Goal: Find specific page/section: Find specific page/section

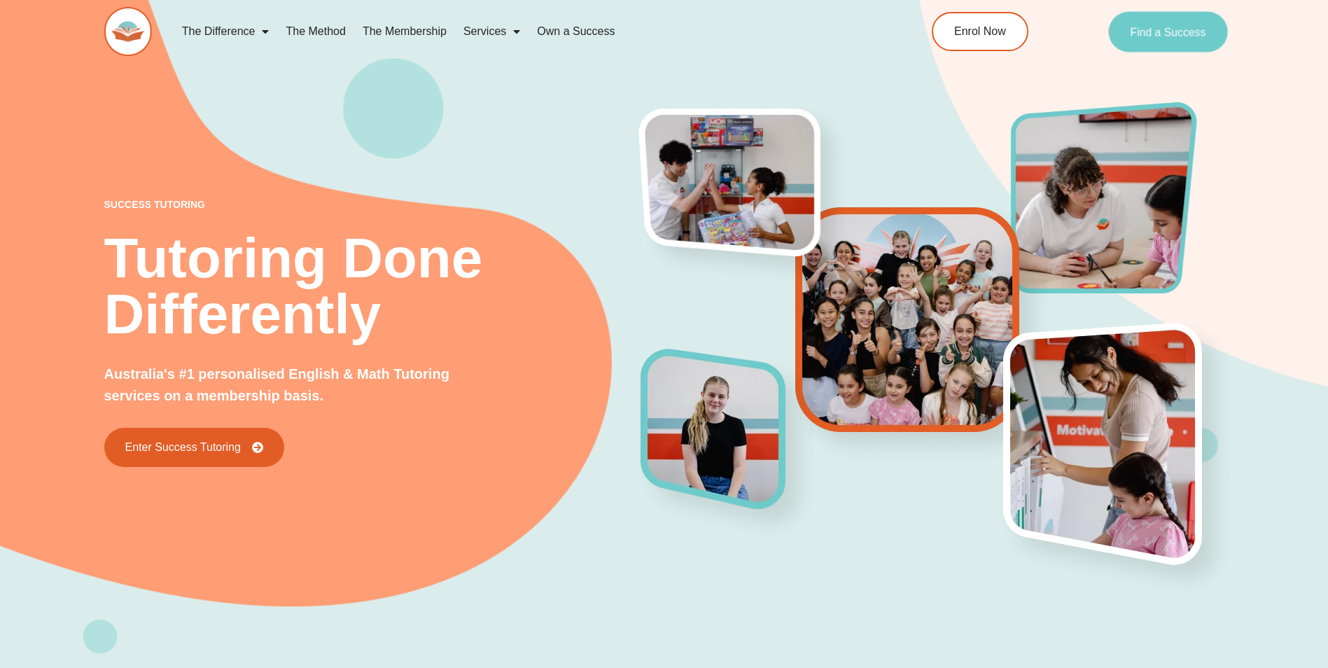
click at [1166, 29] on span "Find a Success" at bounding box center [1169, 31] width 76 height 11
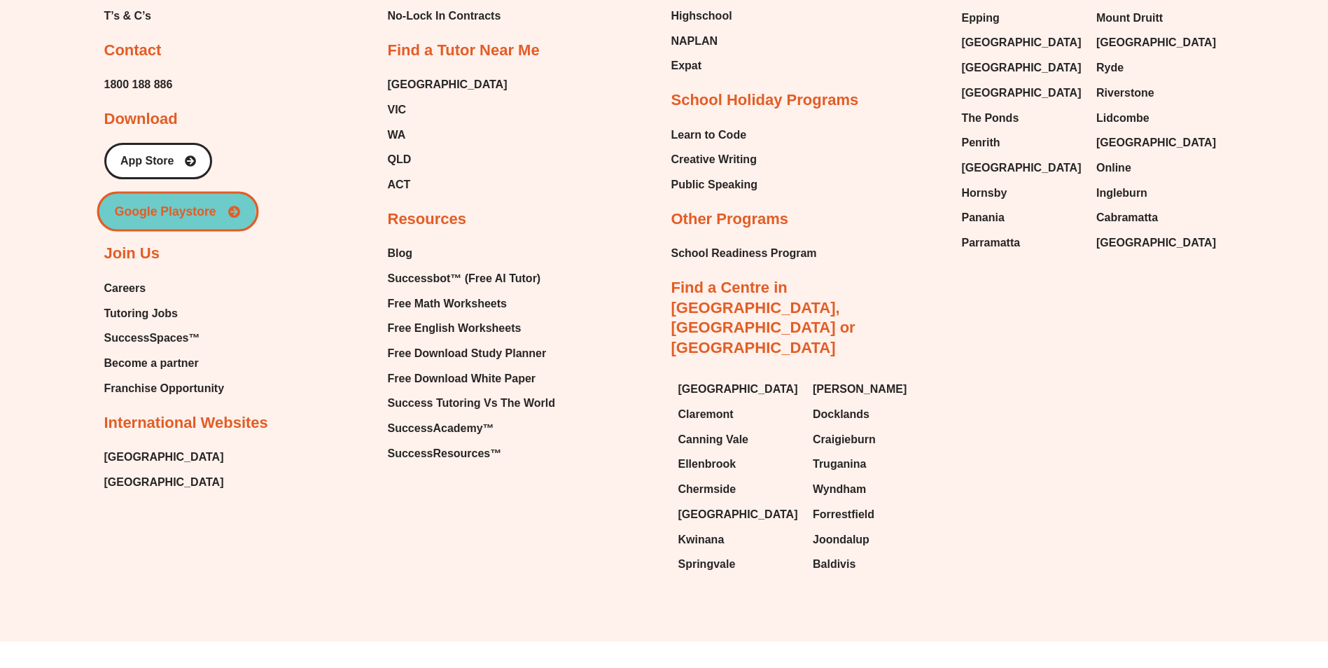
scroll to position [6286, 0]
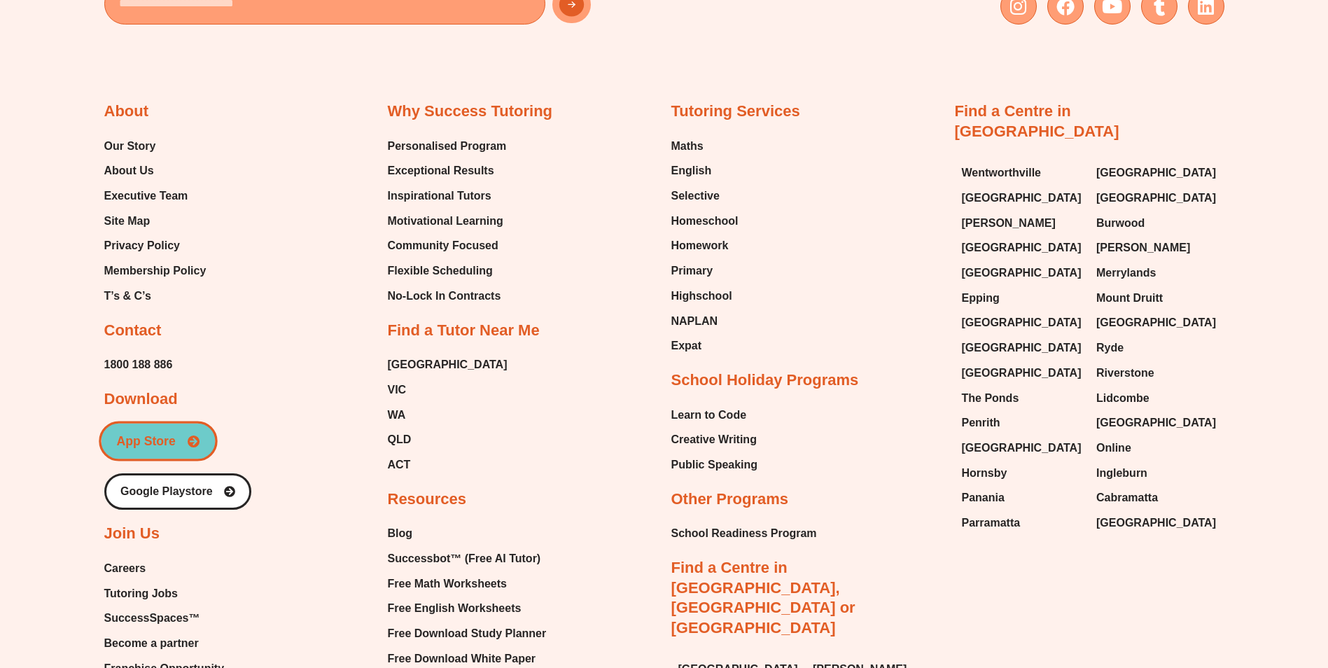
click at [212, 445] on link "App Store" at bounding box center [158, 442] width 119 height 40
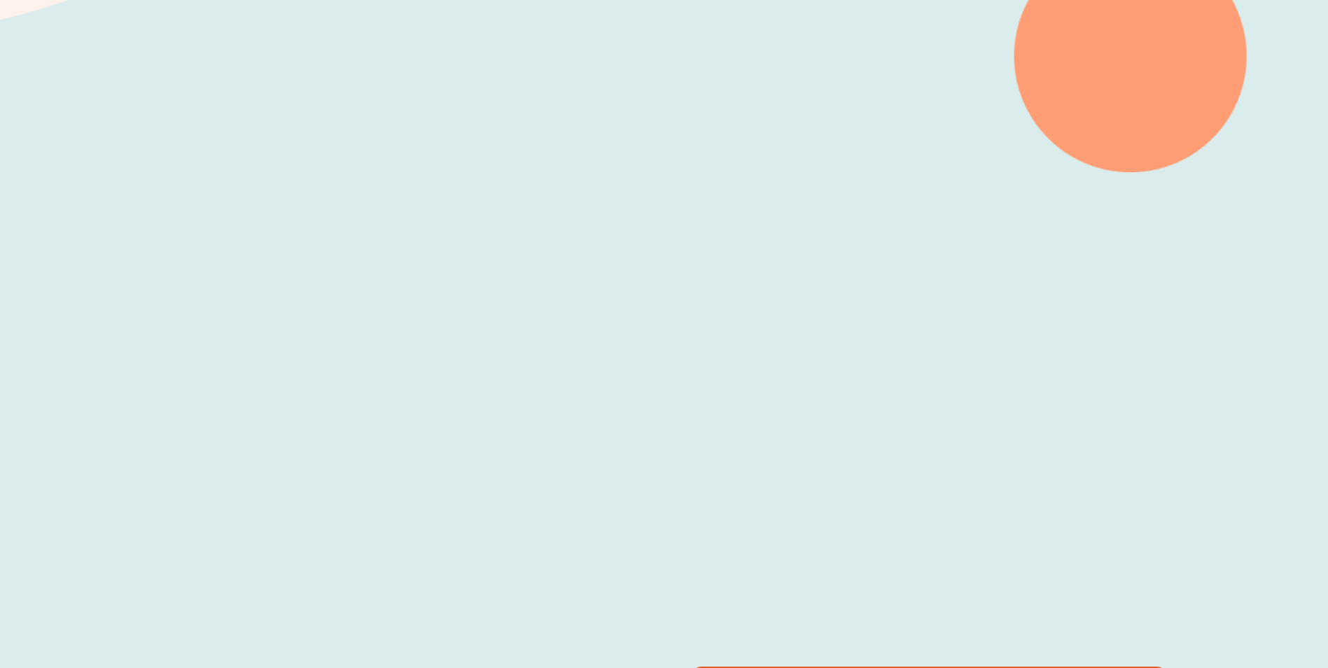
scroll to position [0, 0]
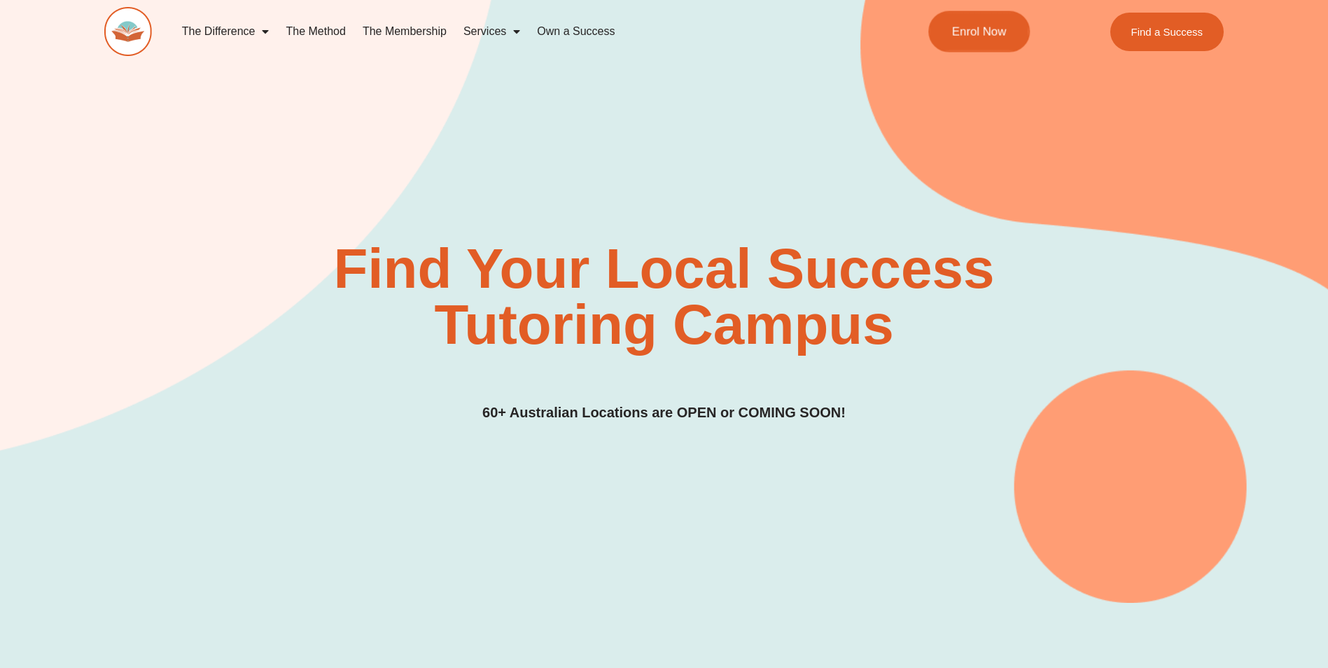
click at [960, 43] on link "Enrol Now" at bounding box center [980, 31] width 102 height 41
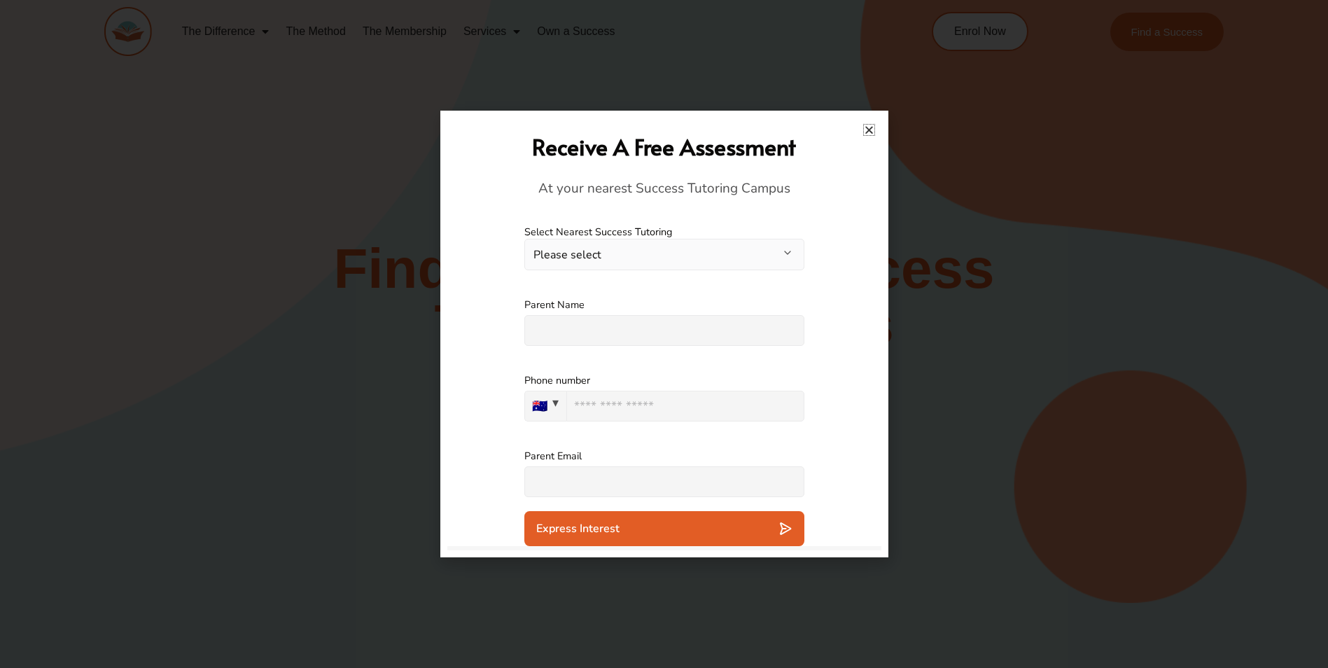
click at [870, 129] on icon "Close" at bounding box center [869, 130] width 11 height 11
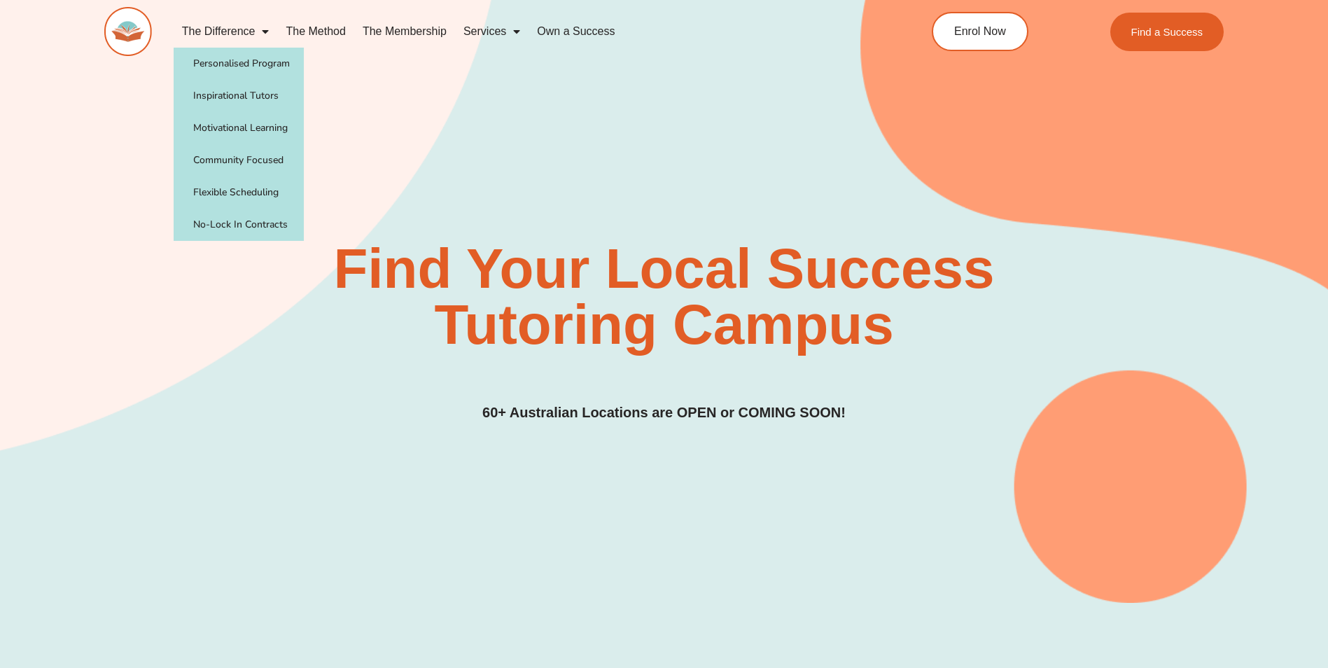
click at [1014, 265] on h2 "Find Your Local Success Tutoring Campus" at bounding box center [664, 297] width 885 height 112
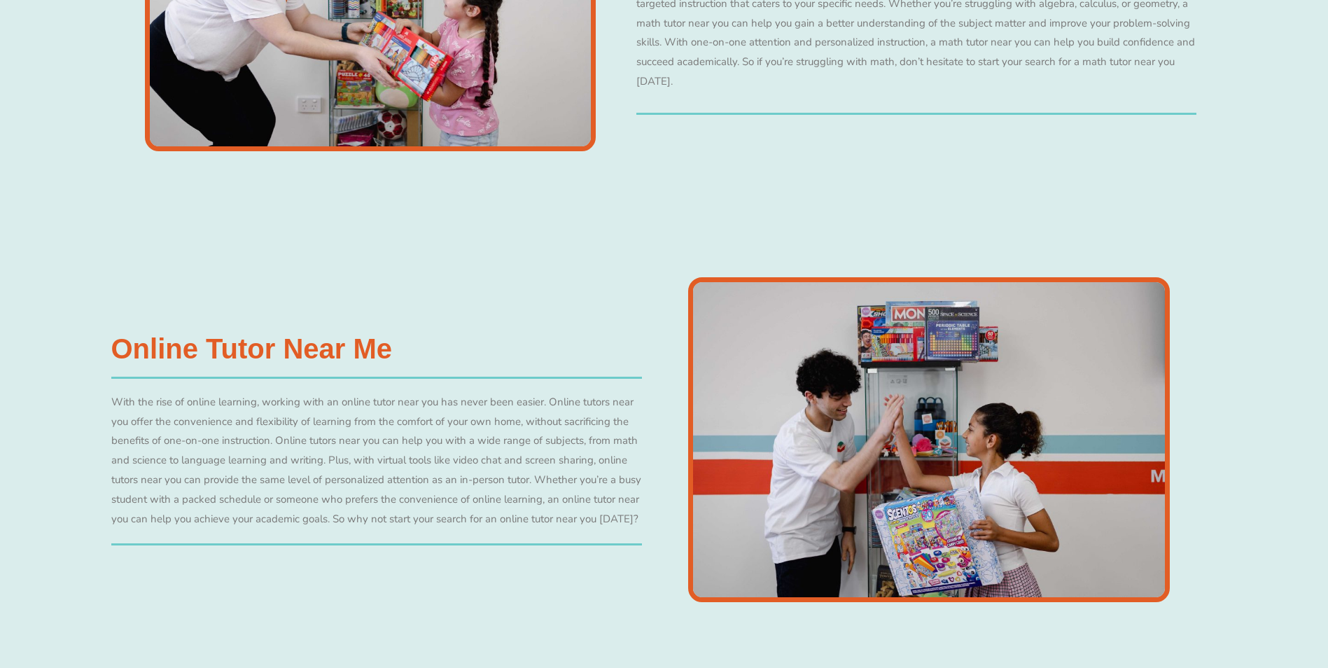
scroll to position [3081, 0]
